Goal: Find contact information: Find contact information

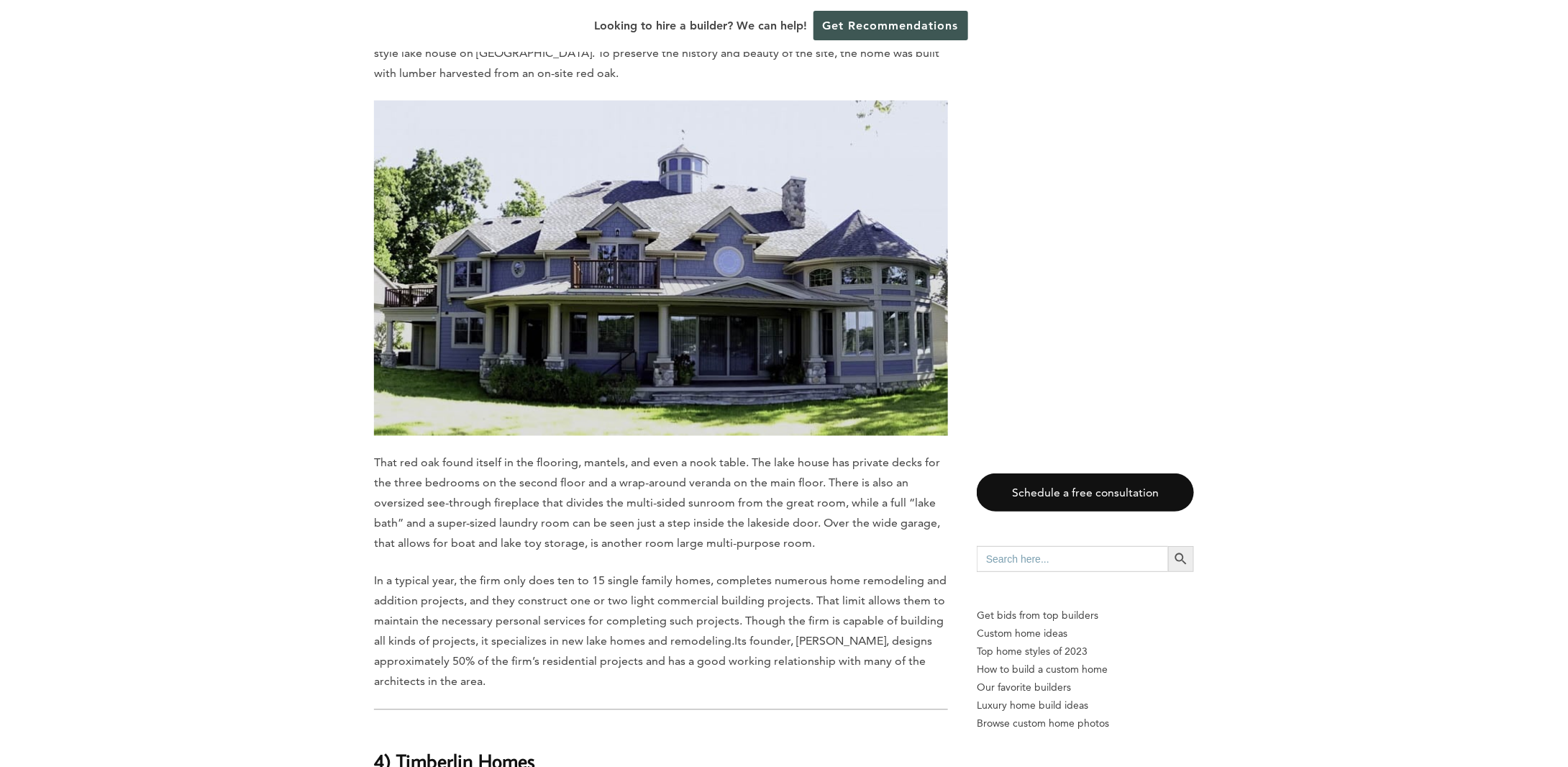
scroll to position [6978, 0]
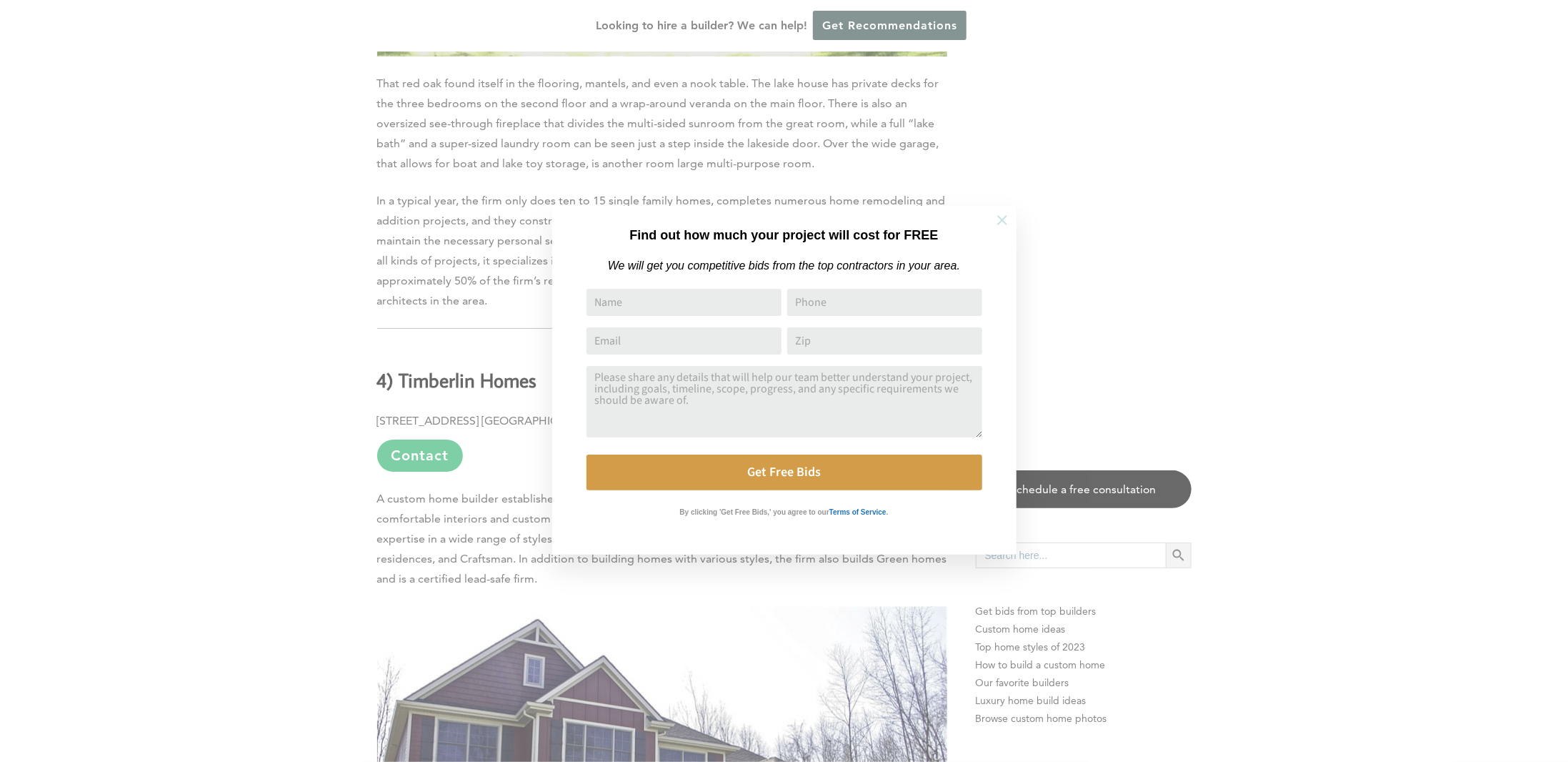
click at [1001, 220] on icon at bounding box center [1002, 220] width 10 height 10
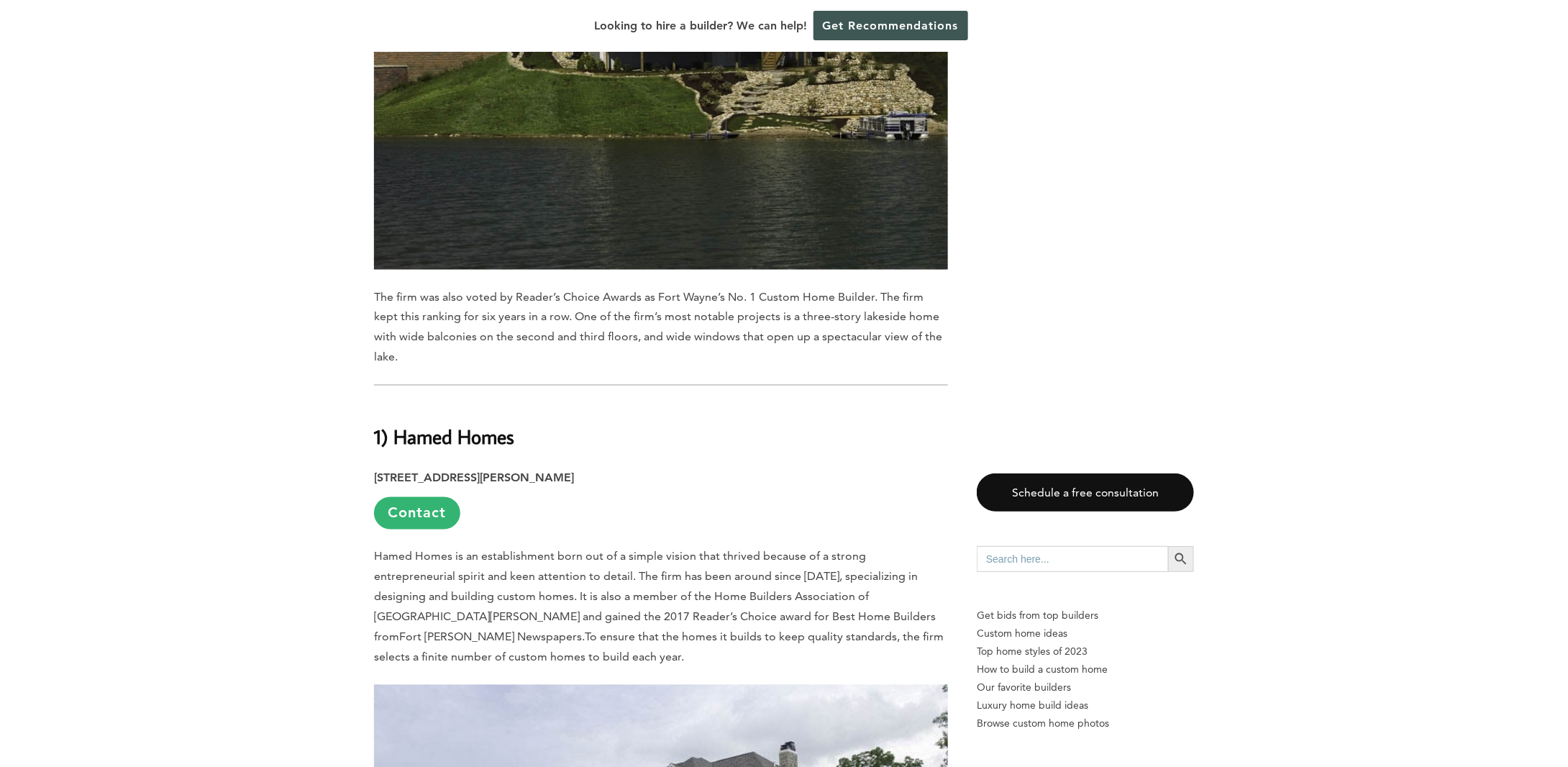
scroll to position [9352, 0]
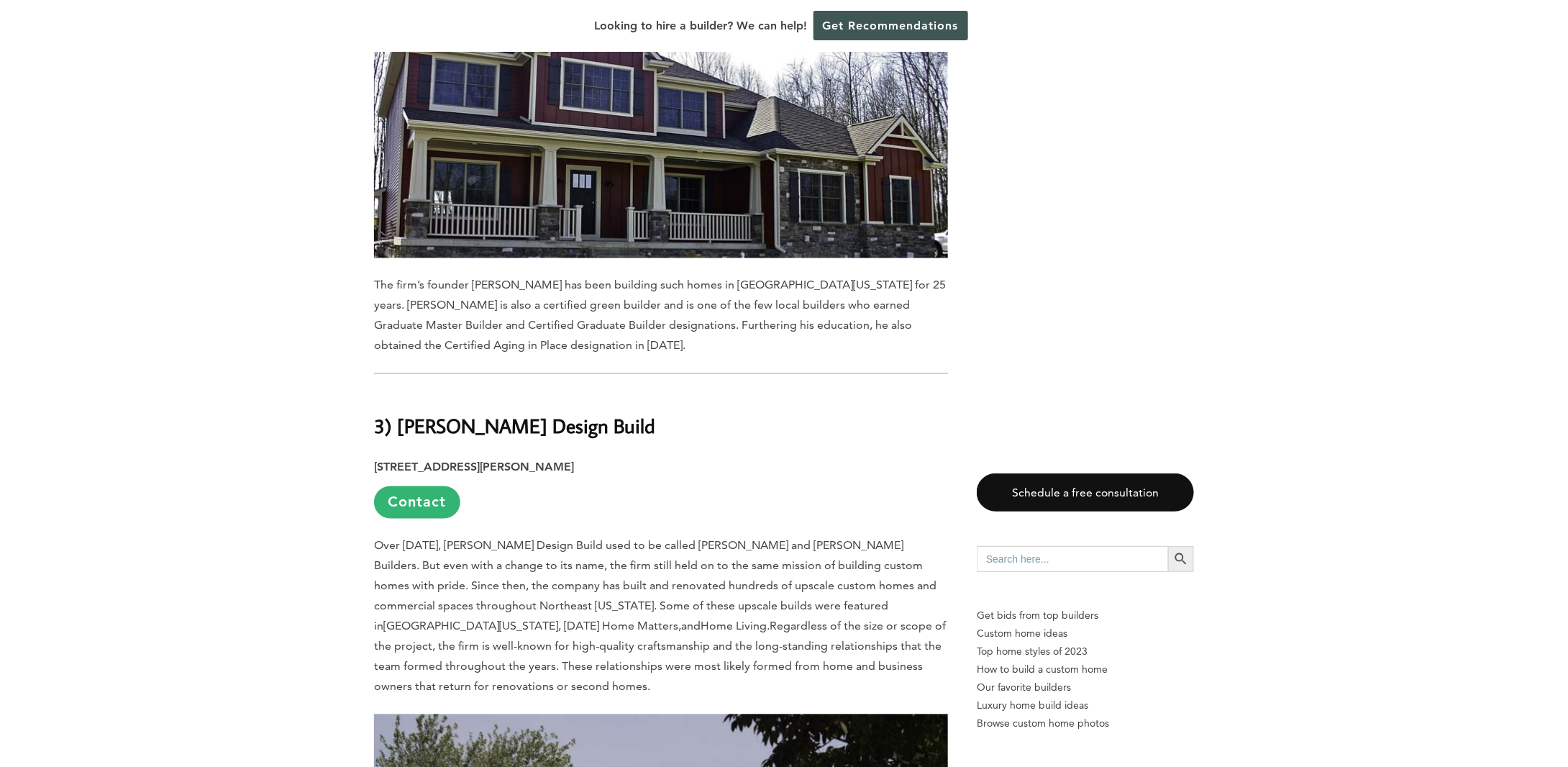
scroll to position [9348, 0]
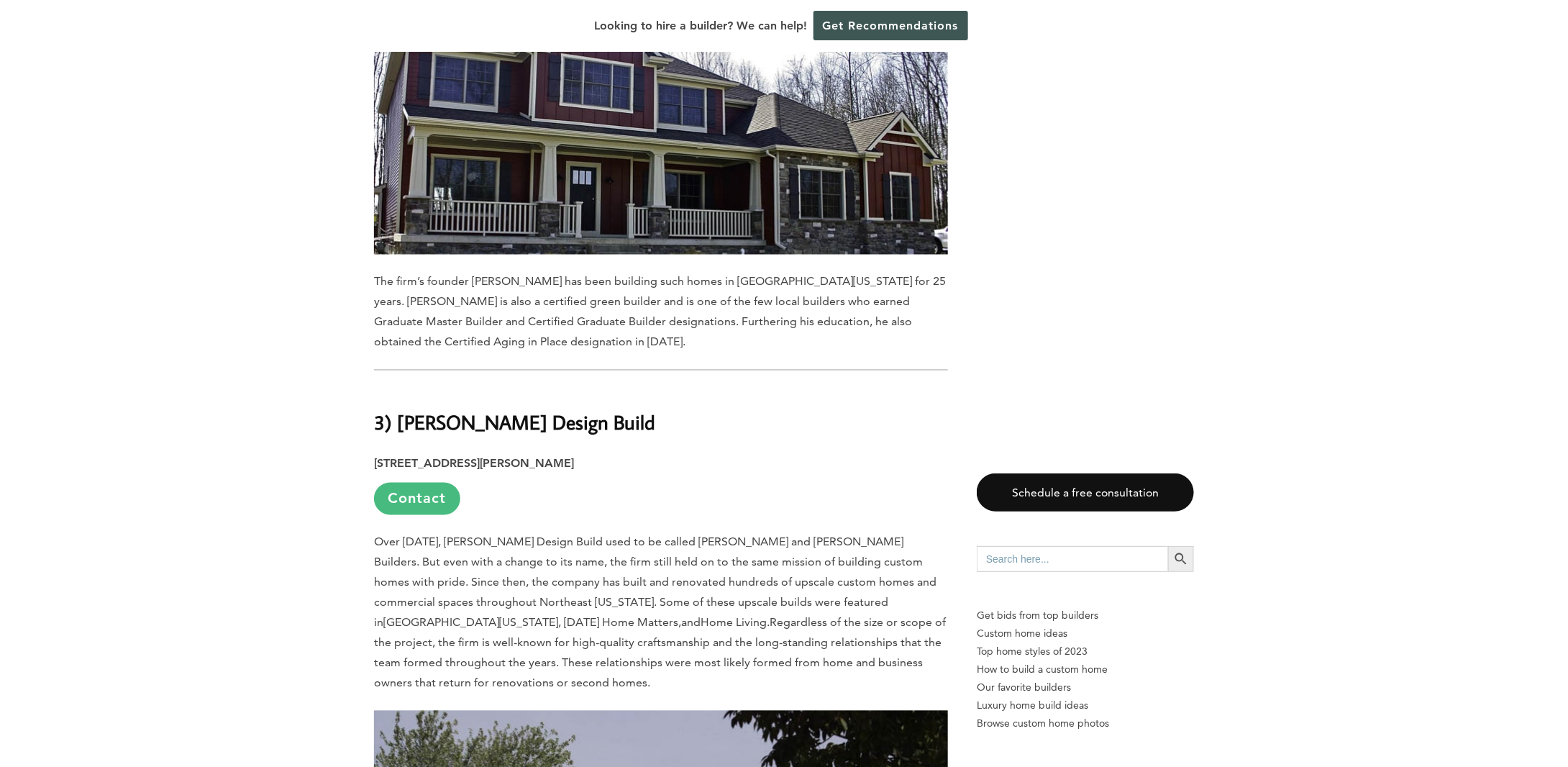
click at [416, 482] on link "Contact" at bounding box center [416, 498] width 86 height 33
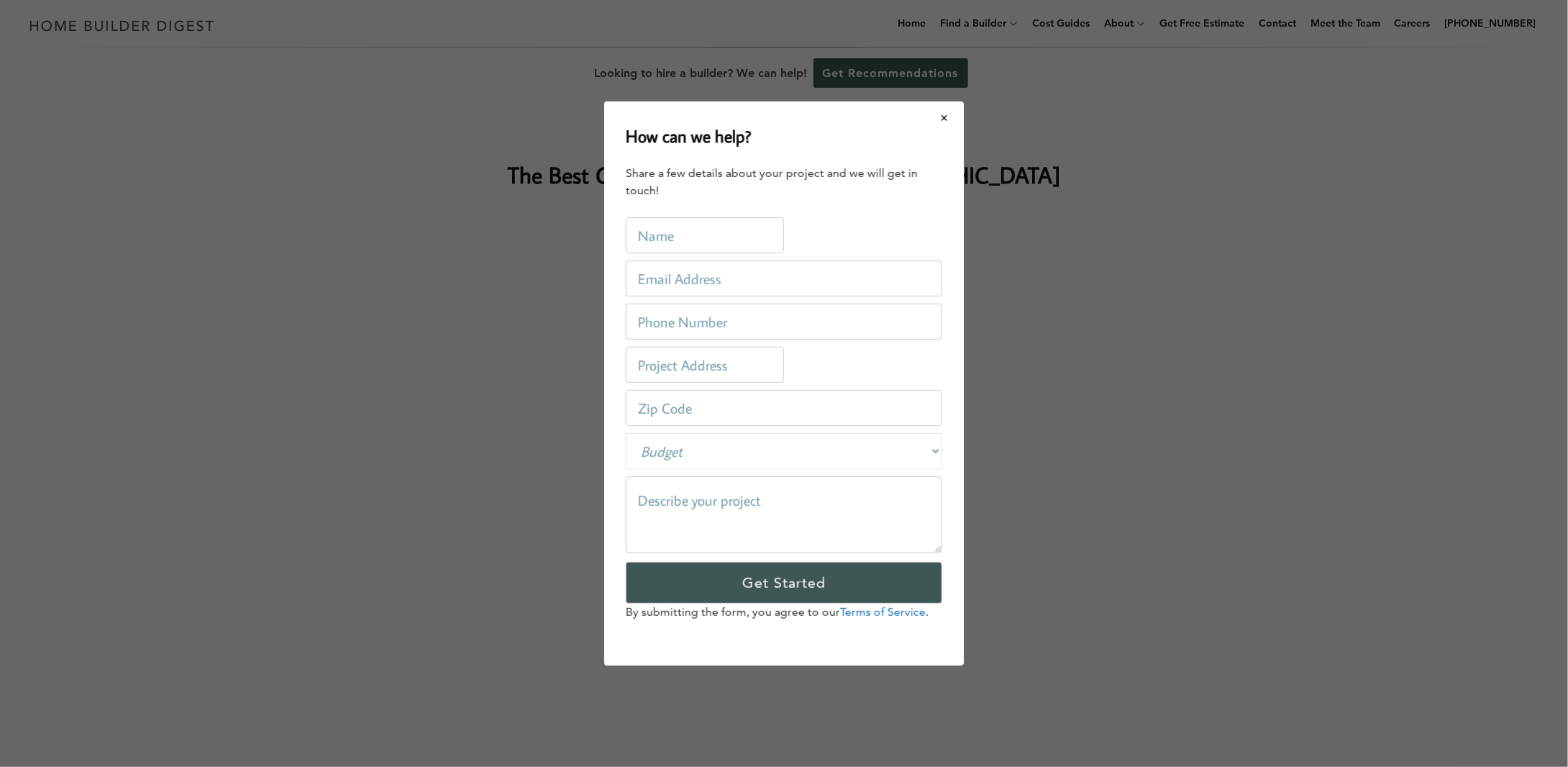
scroll to position [0, 0]
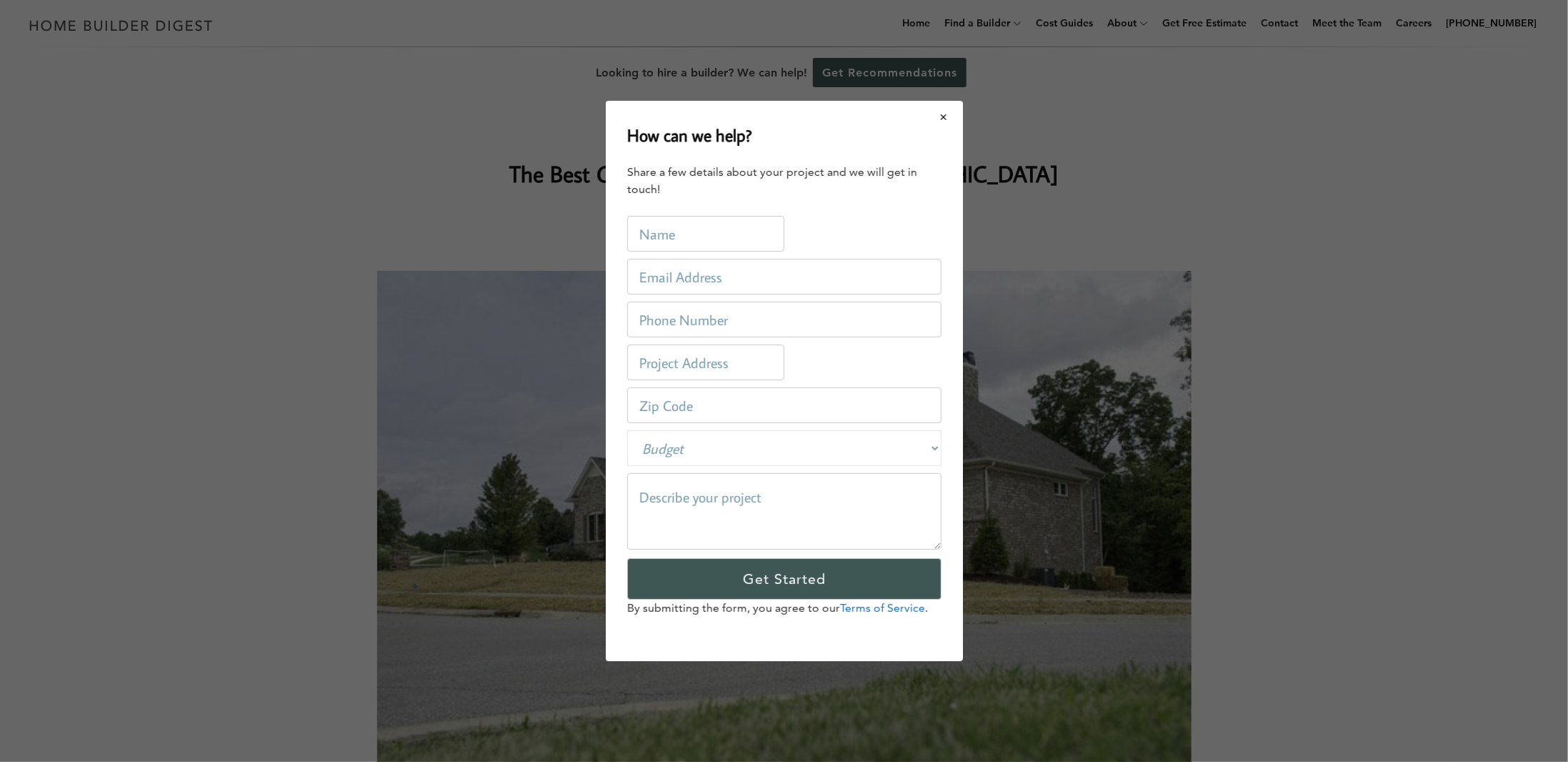
click at [940, 118] on button "Close modal" at bounding box center [944, 117] width 38 height 30
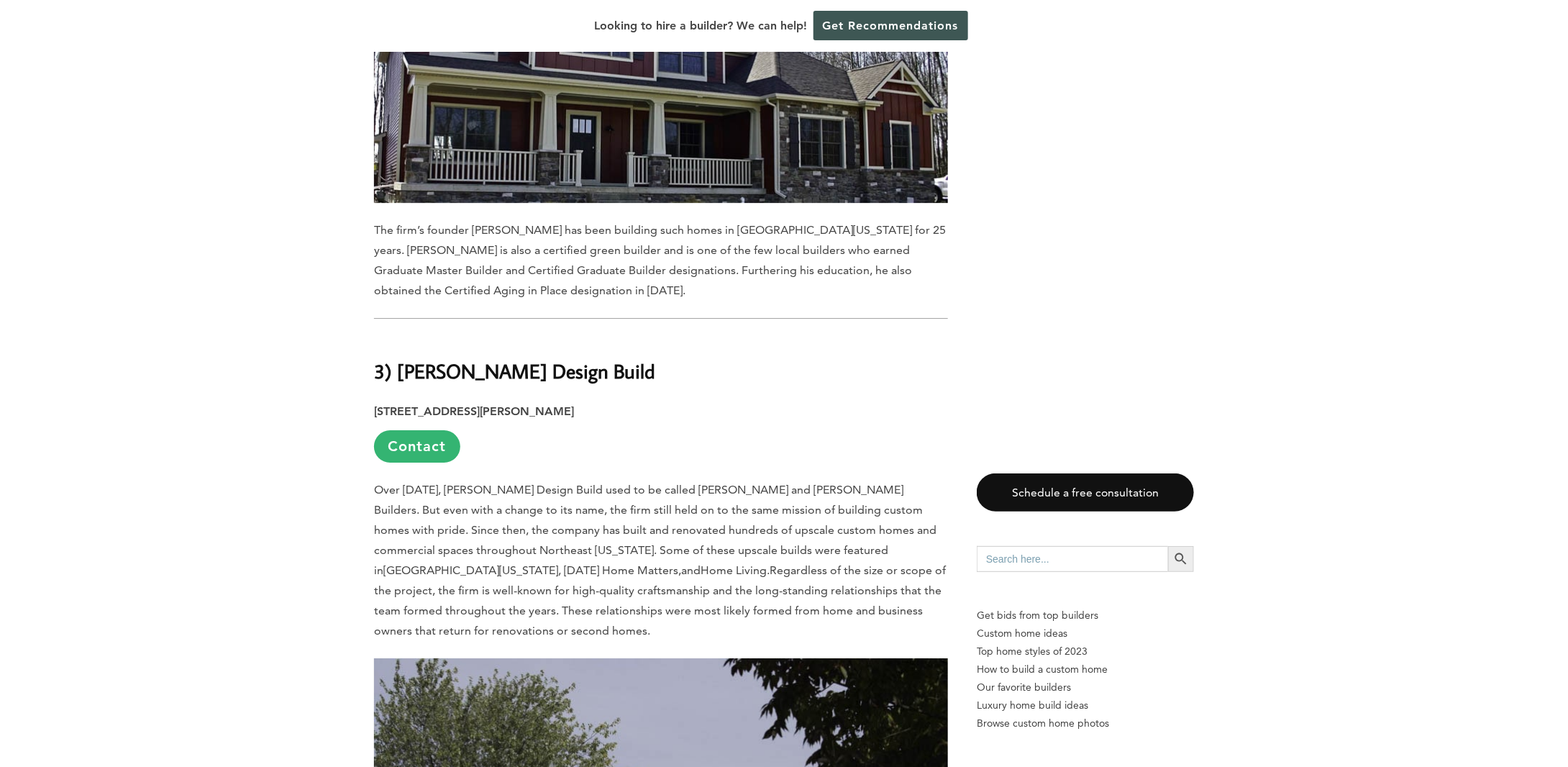
scroll to position [7698, 0]
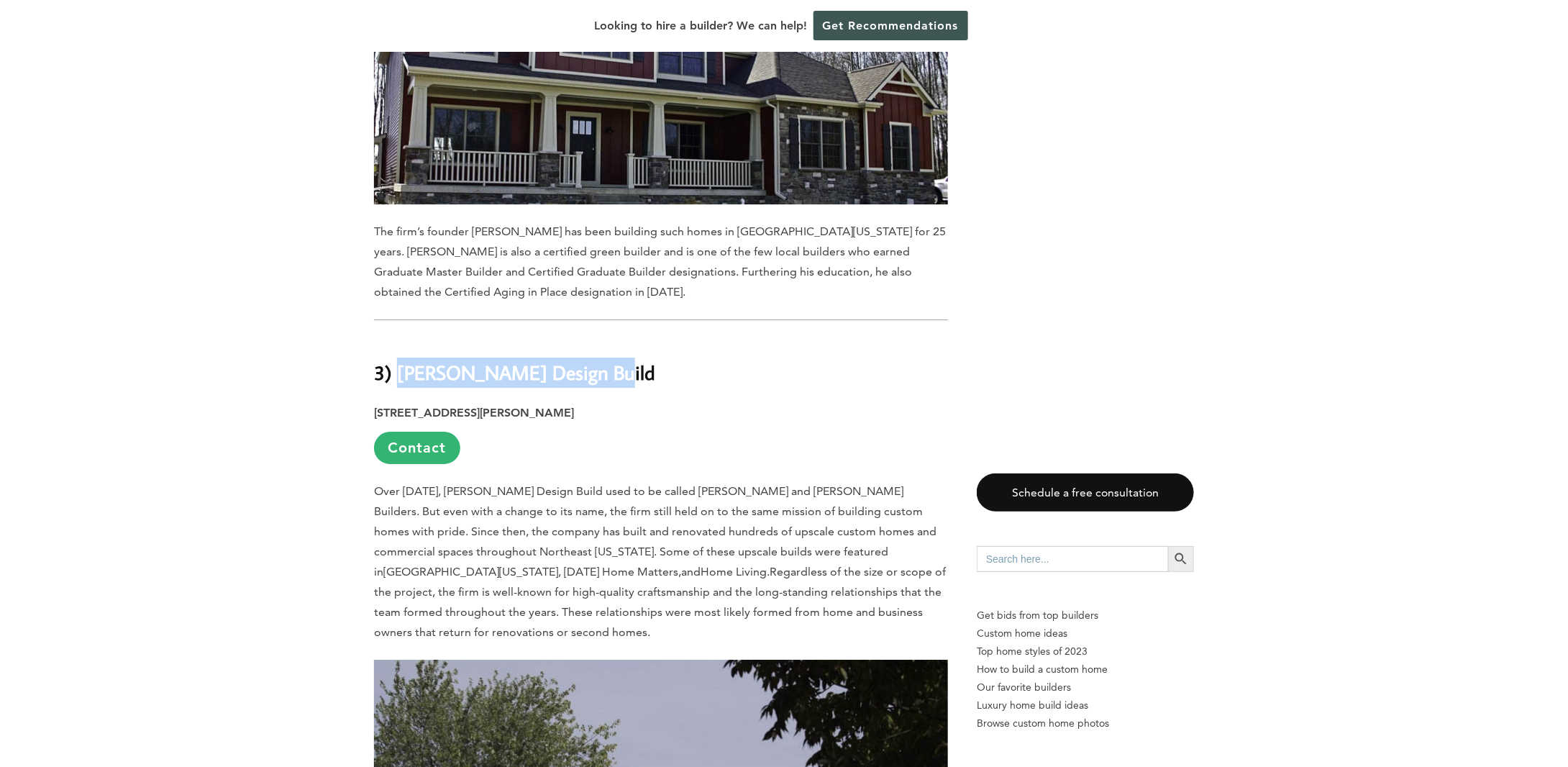
drag, startPoint x: 605, startPoint y: 244, endPoint x: 394, endPoint y: 245, distance: 211.0
click at [394, 337] on h2 "3) [PERSON_NAME] Design Build" at bounding box center [661, 361] width 574 height 49
copy strong "RW Robrock Design Build"
